Goal: Information Seeking & Learning: Learn about a topic

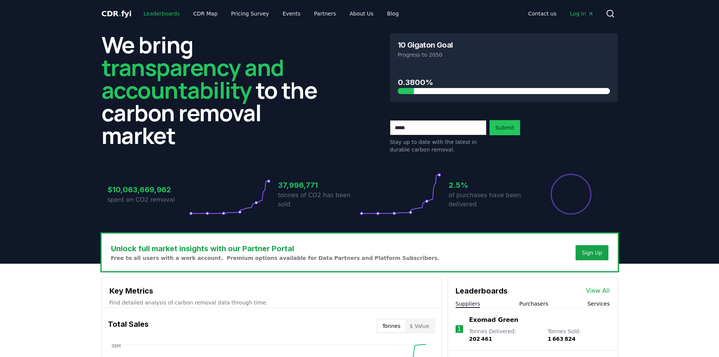
click at [145, 12] on link "Leaderboards" at bounding box center [161, 14] width 48 height 14
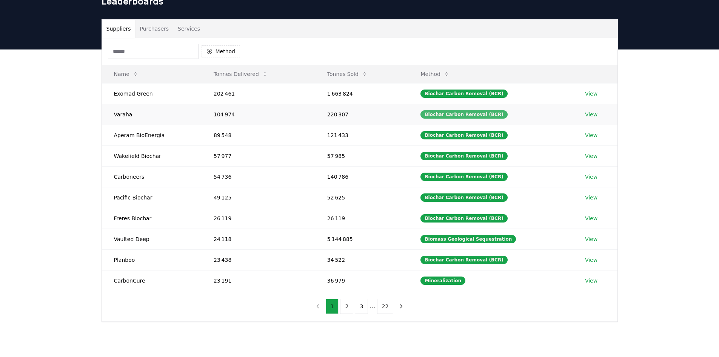
scroll to position [38, 0]
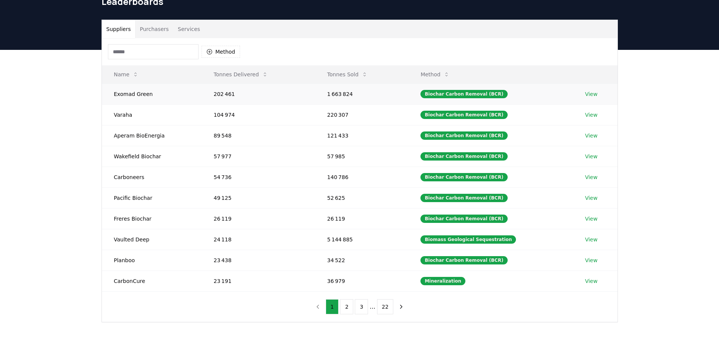
click at [594, 95] on link "View" at bounding box center [591, 94] width 12 height 8
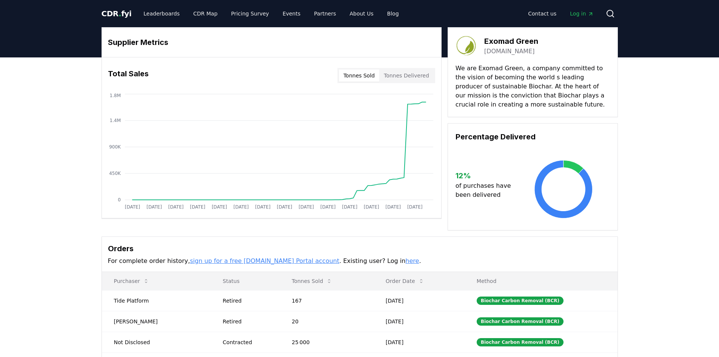
click at [376, 76] on button "Tonnes Sold" at bounding box center [359, 75] width 40 height 12
click at [420, 76] on button "Tonnes Delivered" at bounding box center [406, 75] width 54 height 12
click at [279, 13] on link "Events" at bounding box center [292, 14] width 30 height 14
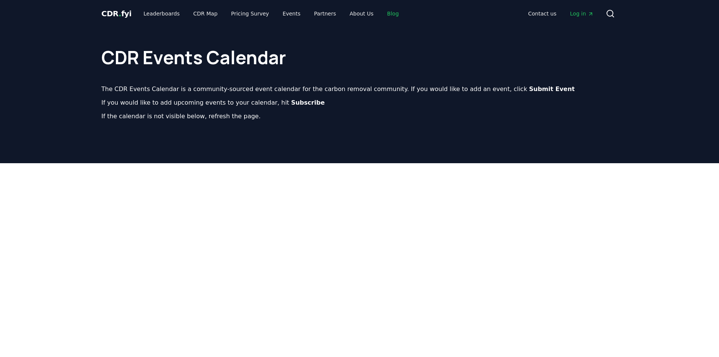
click at [382, 17] on link "Blog" at bounding box center [393, 14] width 24 height 14
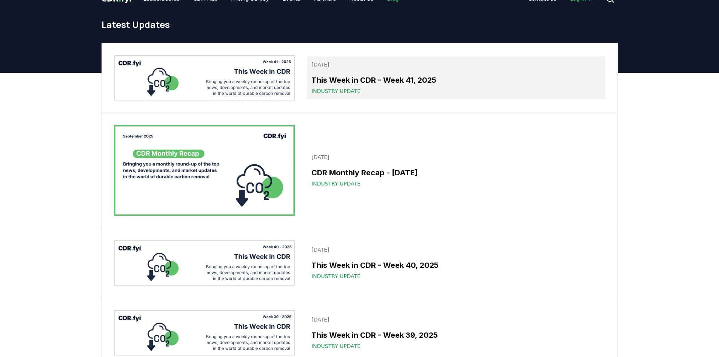
scroll to position [37, 0]
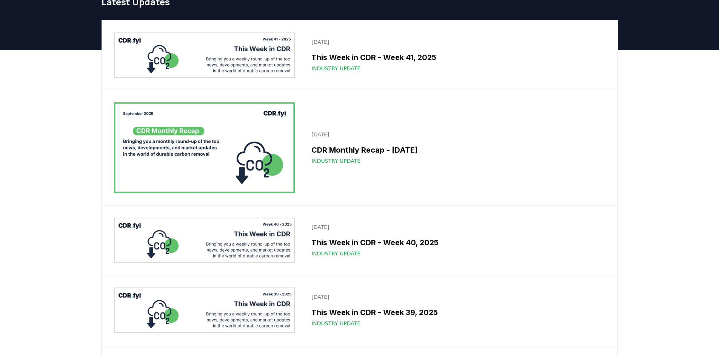
click at [248, 161] on img at bounding box center [204, 147] width 181 height 91
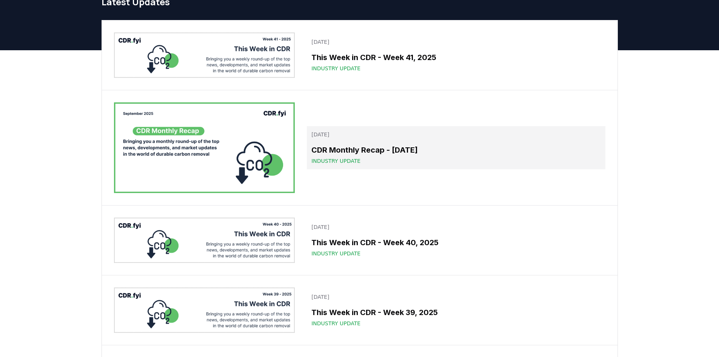
click at [332, 160] on span "Industry Update" at bounding box center [335, 161] width 49 height 8
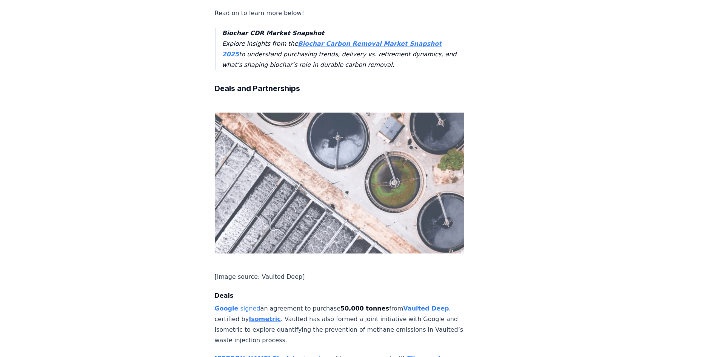
scroll to position [340, 0]
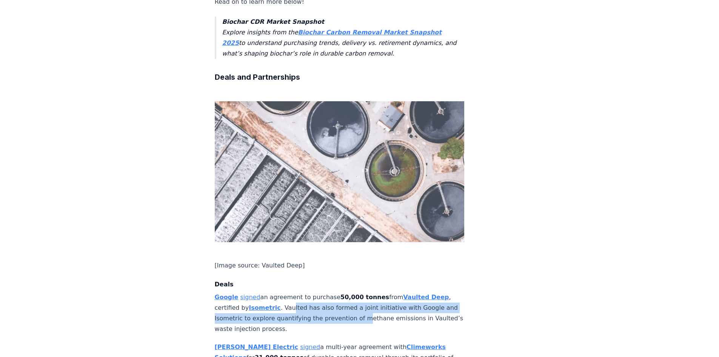
drag, startPoint x: 287, startPoint y: 276, endPoint x: 344, endPoint y: 290, distance: 59.0
click at [366, 292] on p "Google signed an agreement to purchase 50,000 tonnes from Vaulted Deep , certif…" at bounding box center [340, 313] width 250 height 42
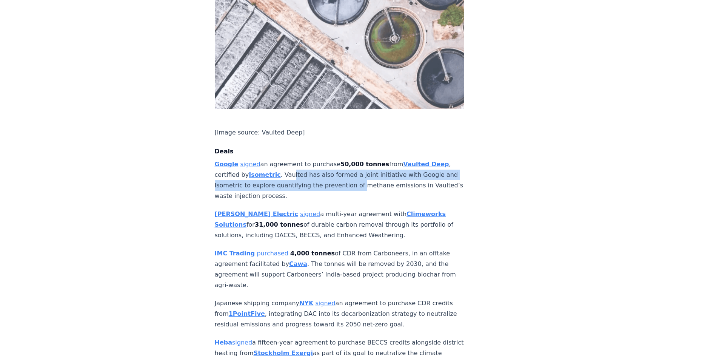
scroll to position [491, 0]
